Goal: Task Accomplishment & Management: Manage account settings

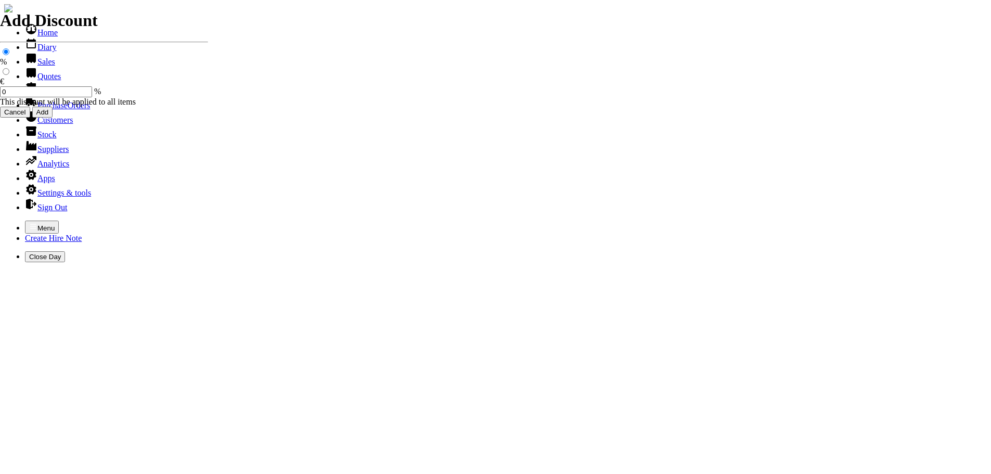
select select "HO"
click at [29, 222] on icon "button" at bounding box center [33, 226] width 8 height 8
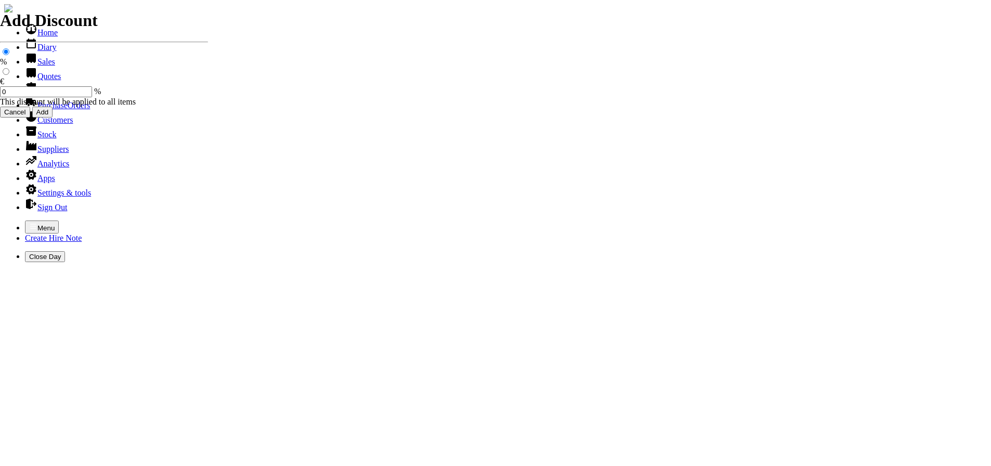
click at [46, 124] on link "Customers" at bounding box center [49, 119] width 48 height 9
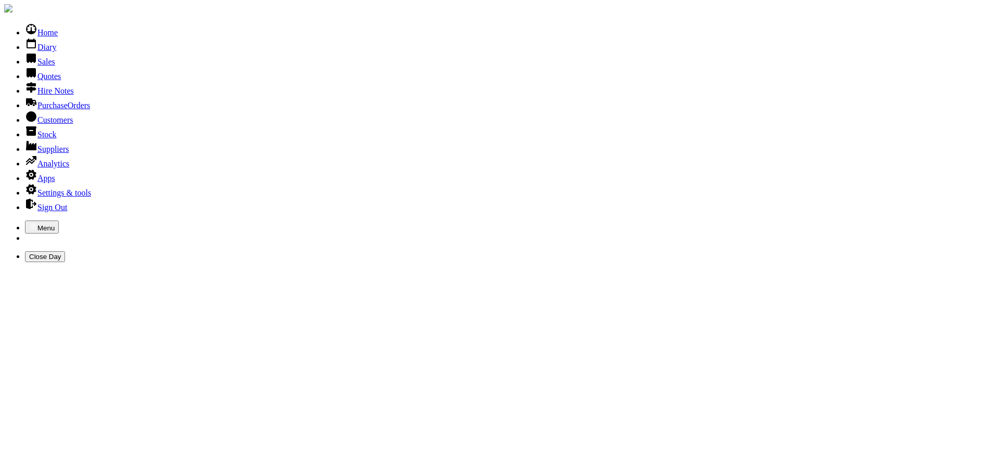
type input "KILMEAD"
drag, startPoint x: 0, startPoint y: 0, endPoint x: 169, endPoint y: 75, distance: 184.5
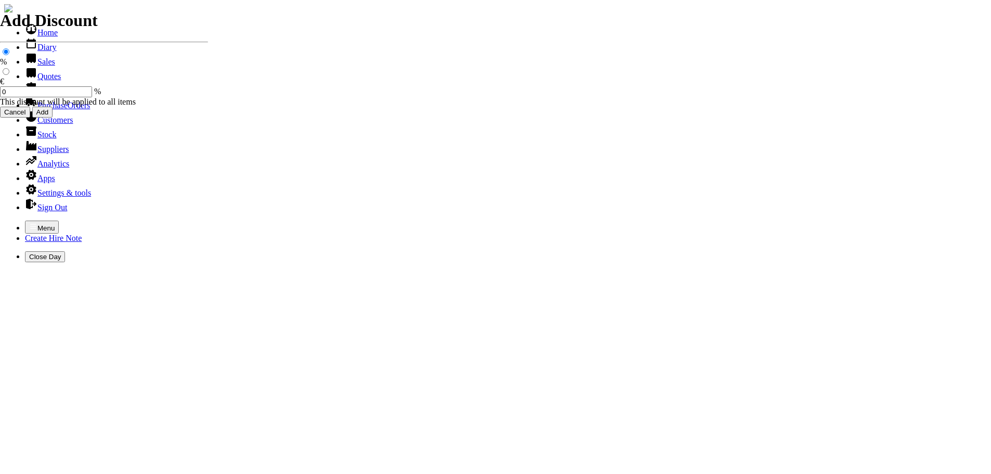
select select "HO"
click at [29, 222] on icon "button" at bounding box center [33, 226] width 8 height 8
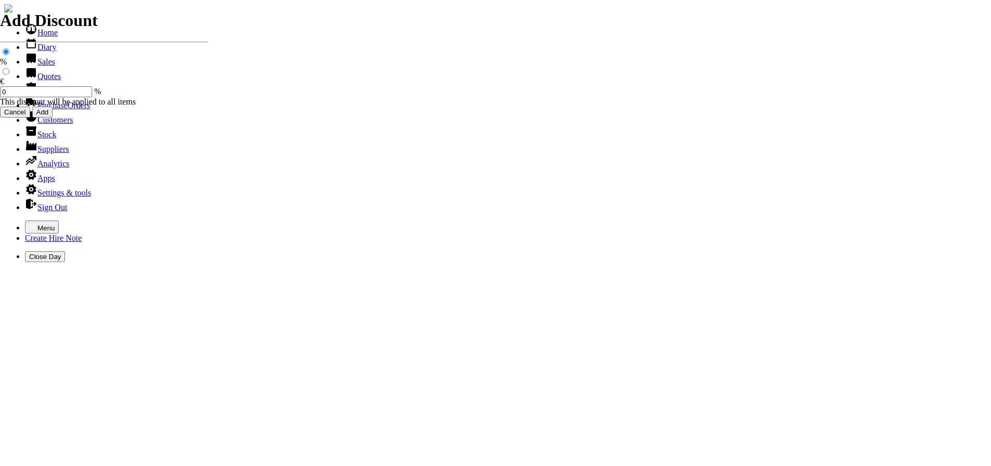
click at [40, 66] on link "Sales" at bounding box center [40, 61] width 30 height 9
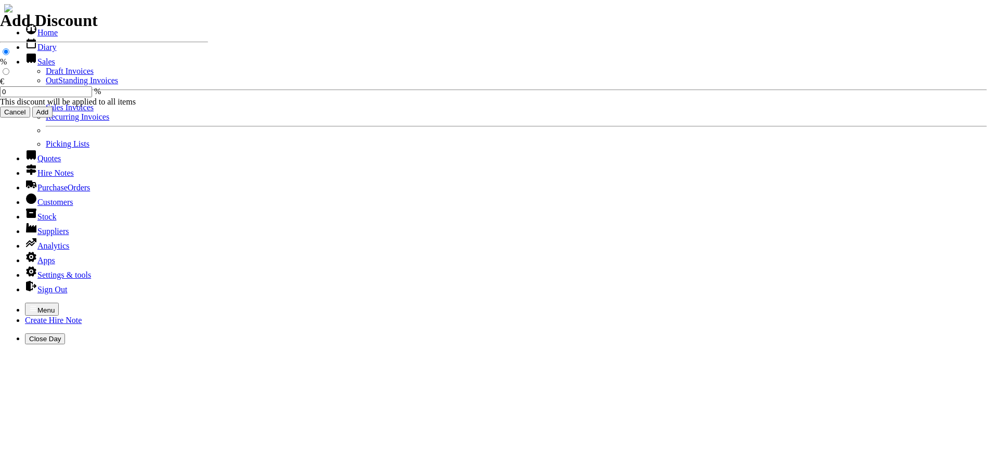
click at [46, 85] on link "OutStanding Invoices" at bounding box center [82, 80] width 72 height 9
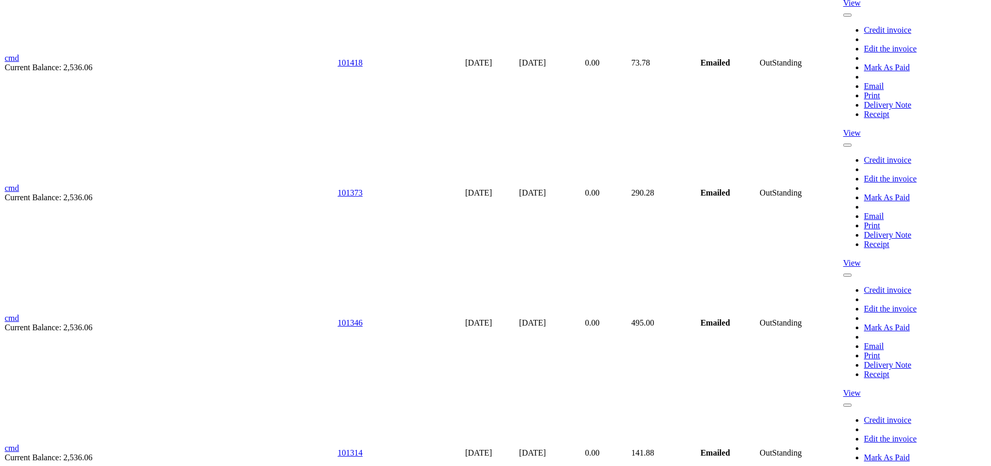
scroll to position [5462, 0]
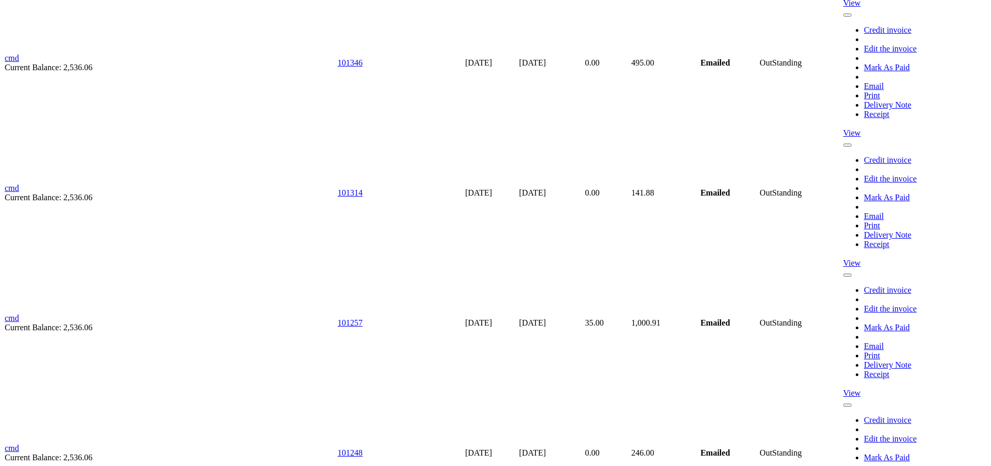
type input "[EMAIL_ADDRESS][DOMAIN_NAME]"
type input "[PERSON_NAME]"
